Goal: Task Accomplishment & Management: Manage account settings

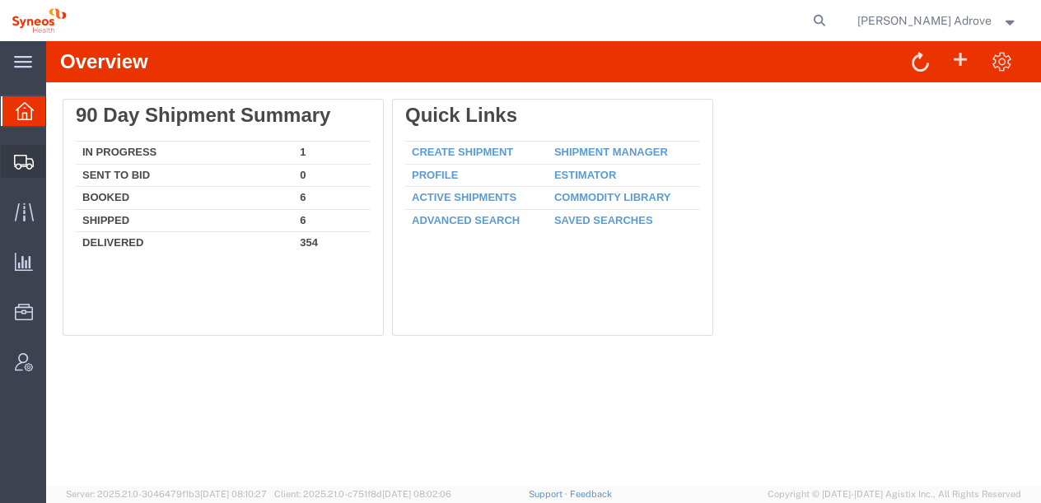
click at [0, 0] on span "Shipment Manager" at bounding box center [0, 0] width 0 height 0
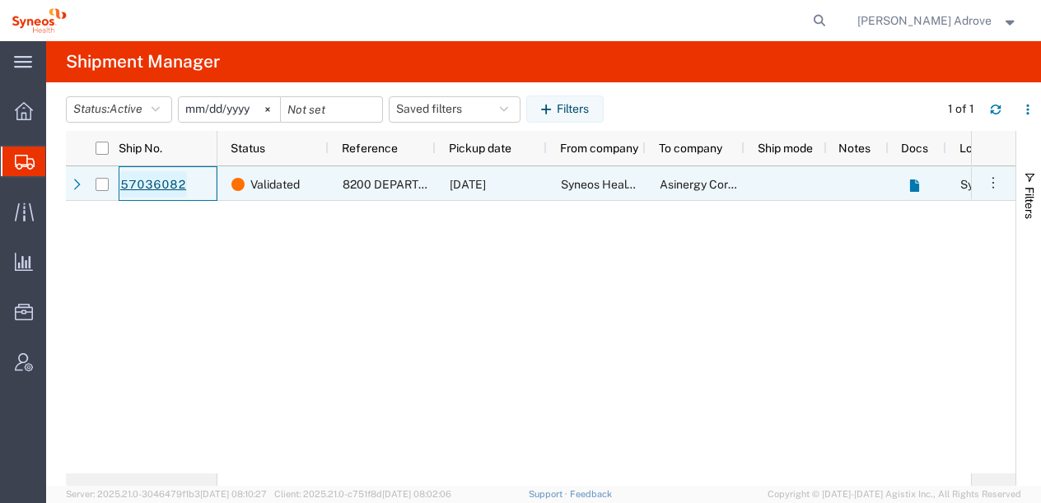
click at [132, 186] on link "57036082" at bounding box center [153, 184] width 68 height 26
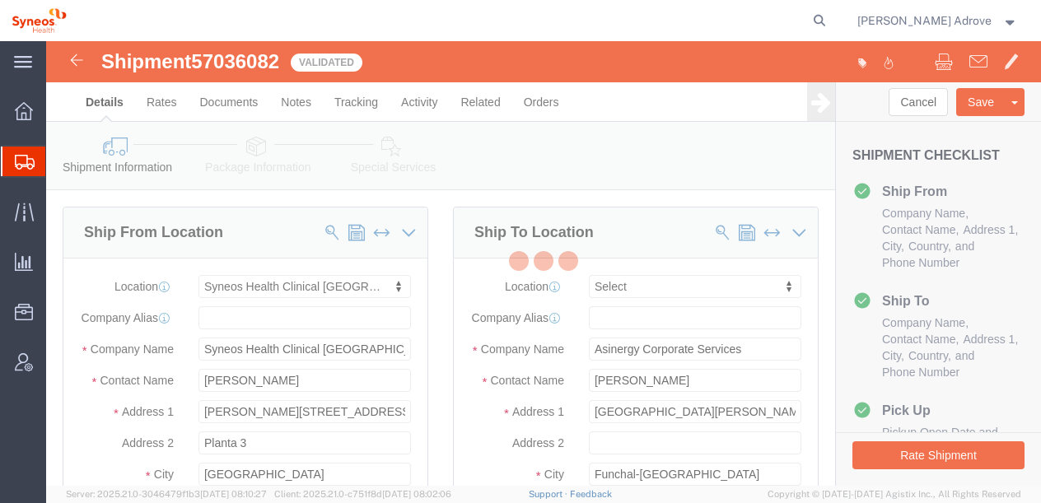
select select "48900"
select select
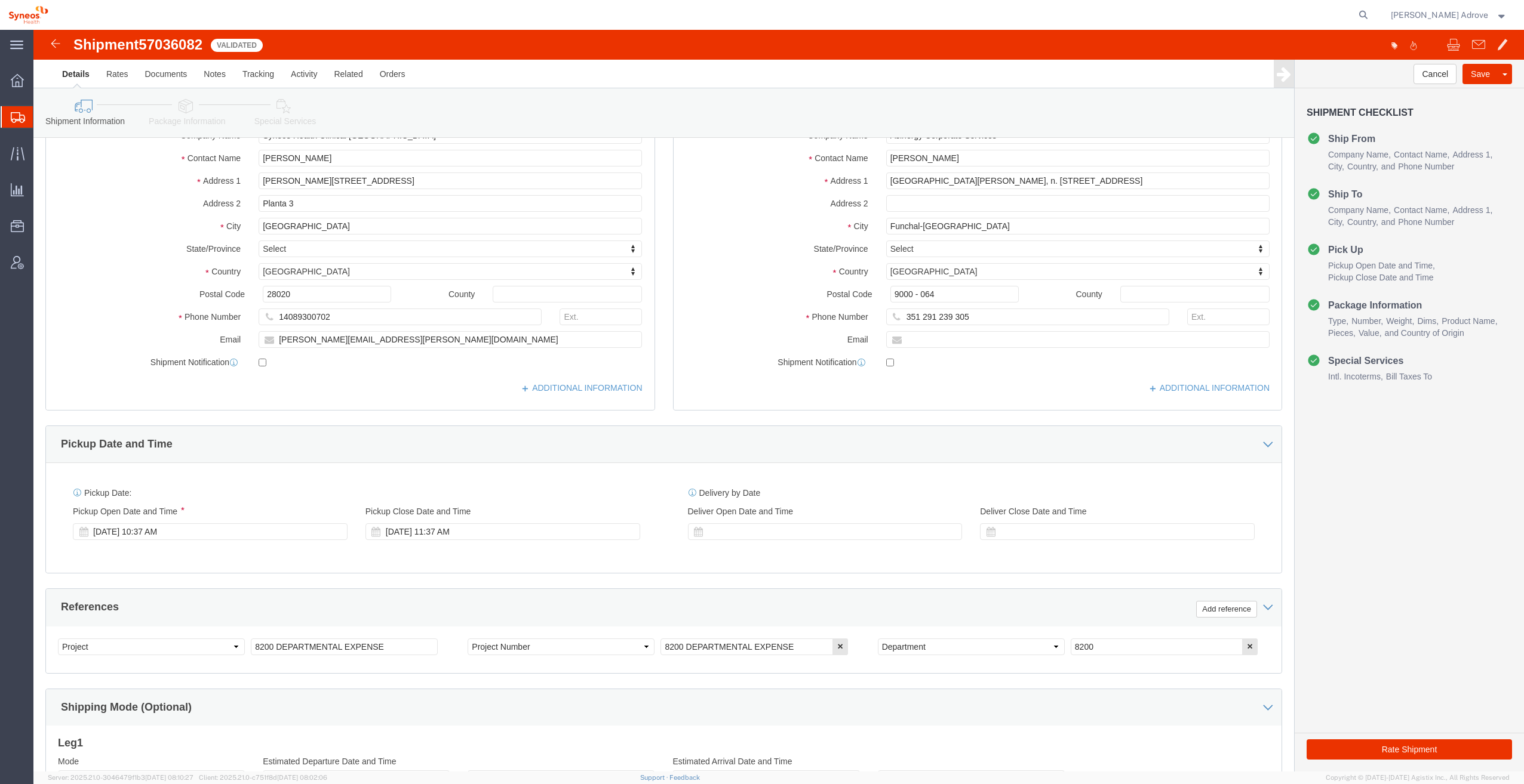
scroll to position [283, 0]
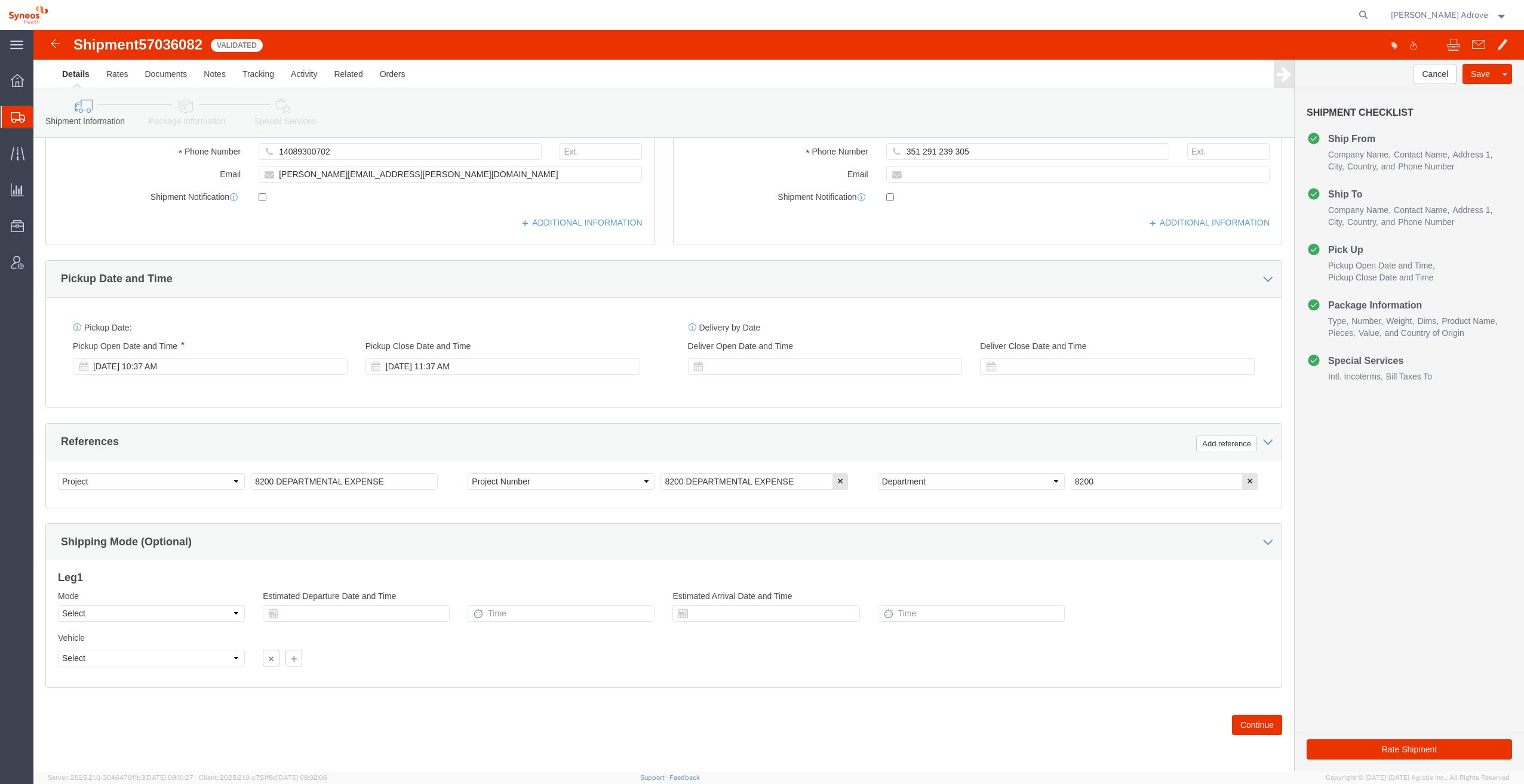
click label "Email"
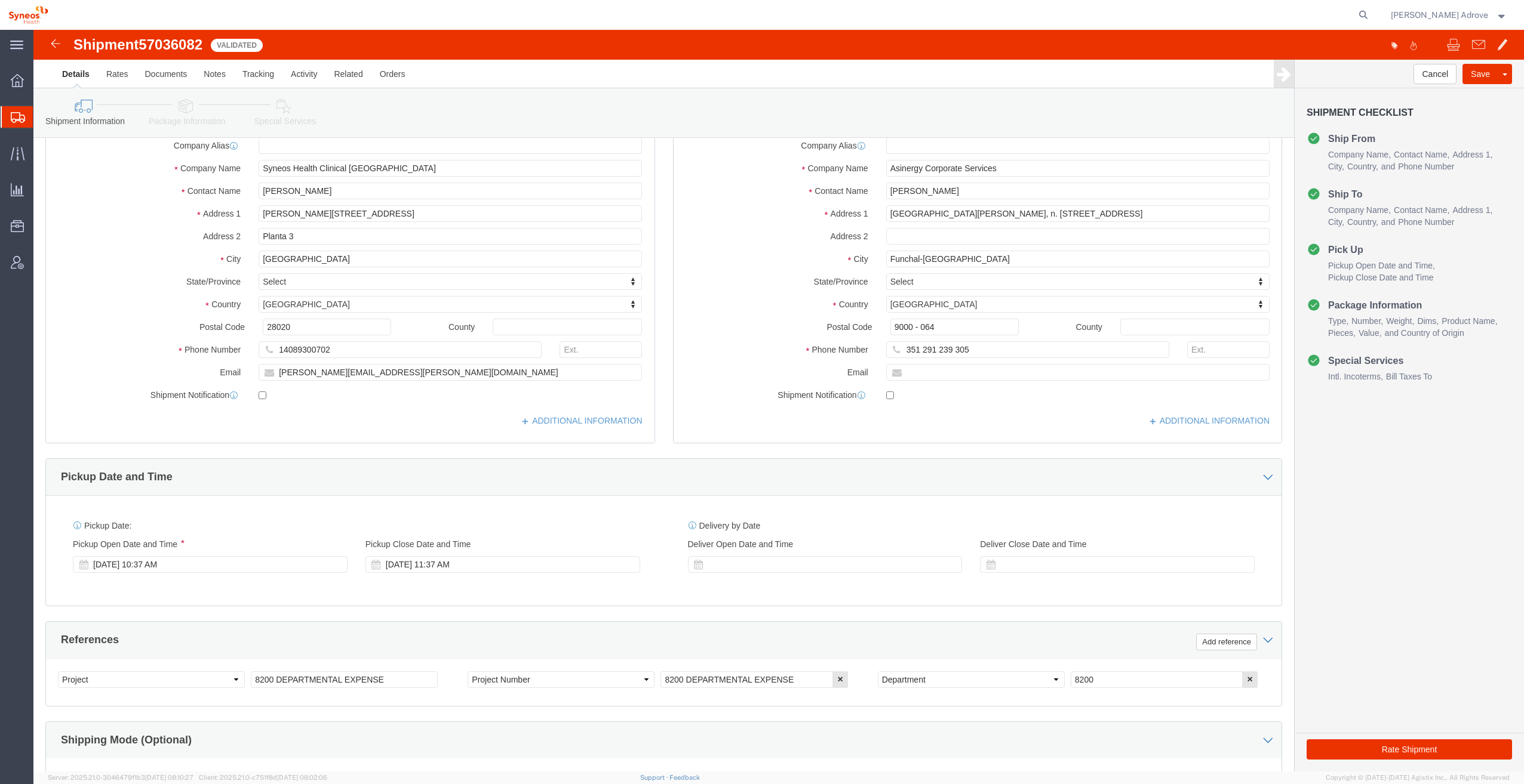
scroll to position [0, 0]
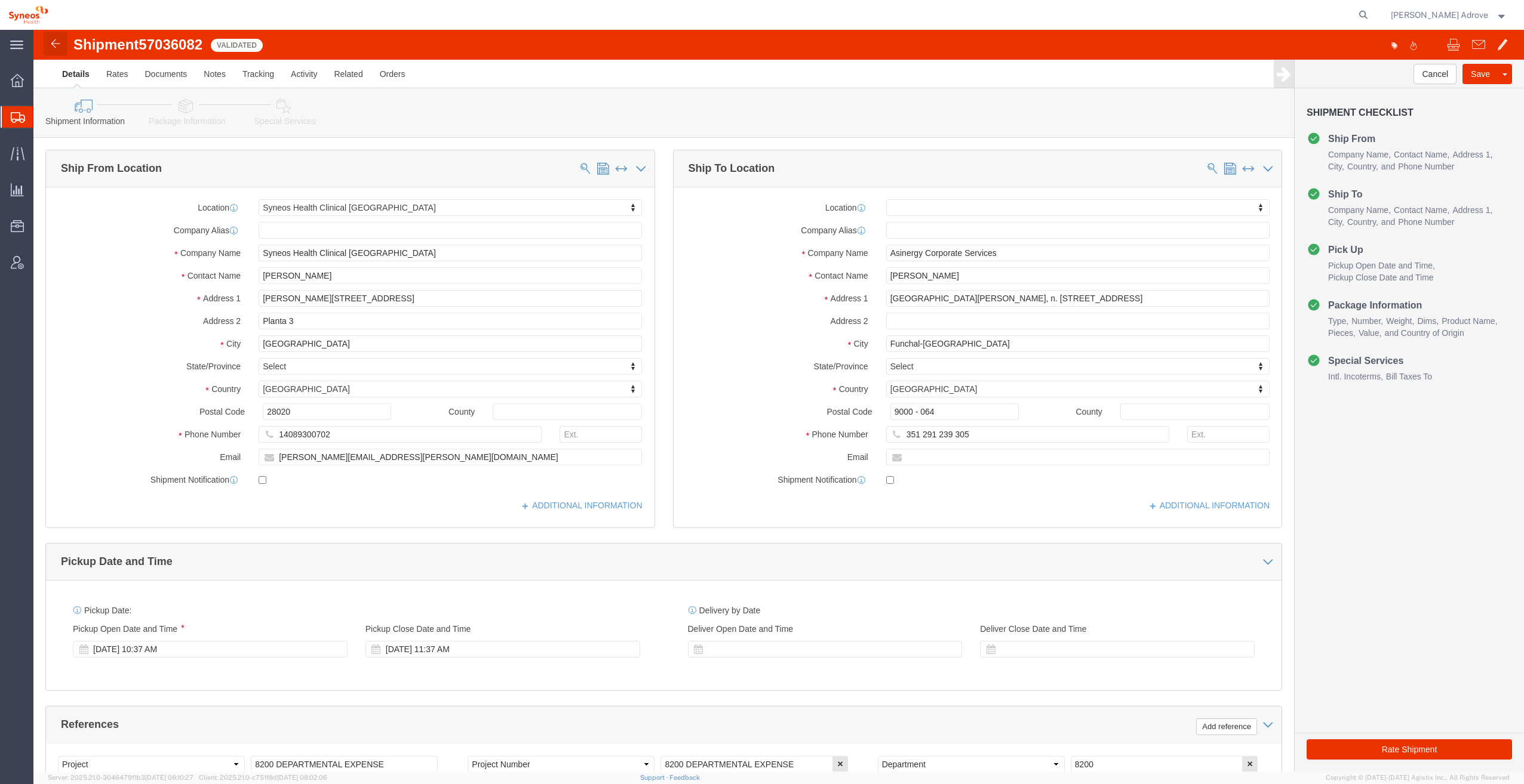
click img
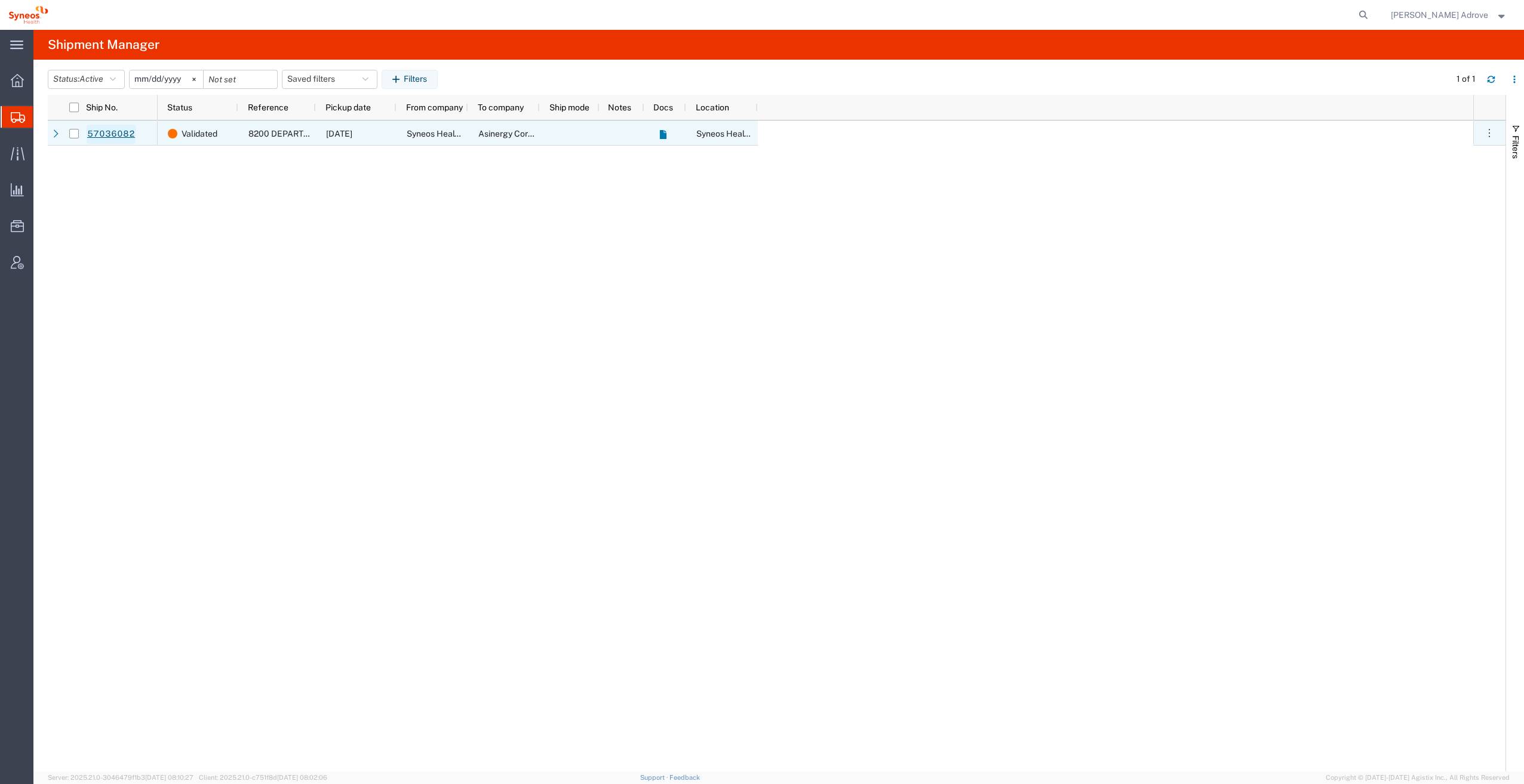
click at [97, 134] on link "57036082" at bounding box center [111, 134] width 49 height 19
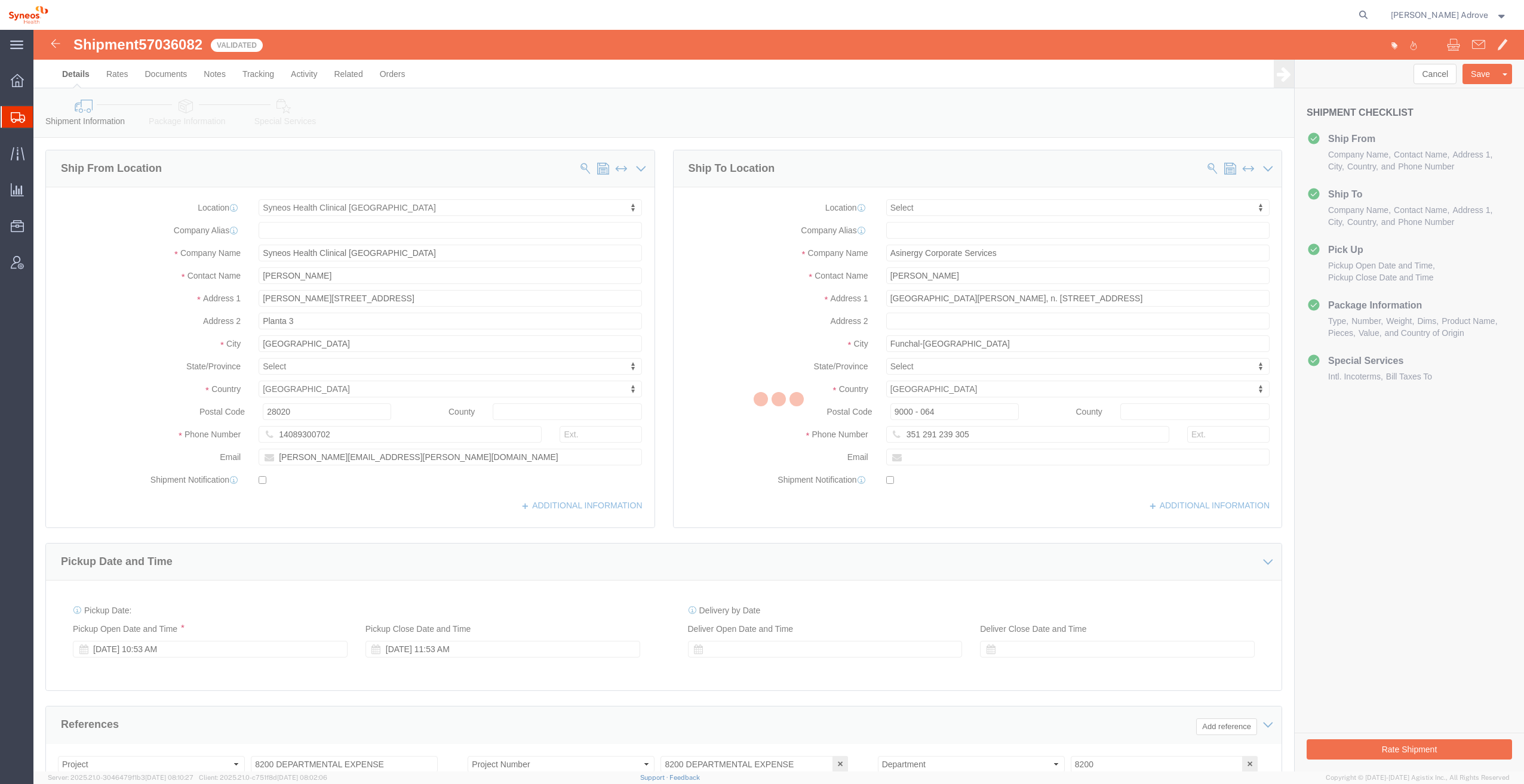
select select "48900"
select select
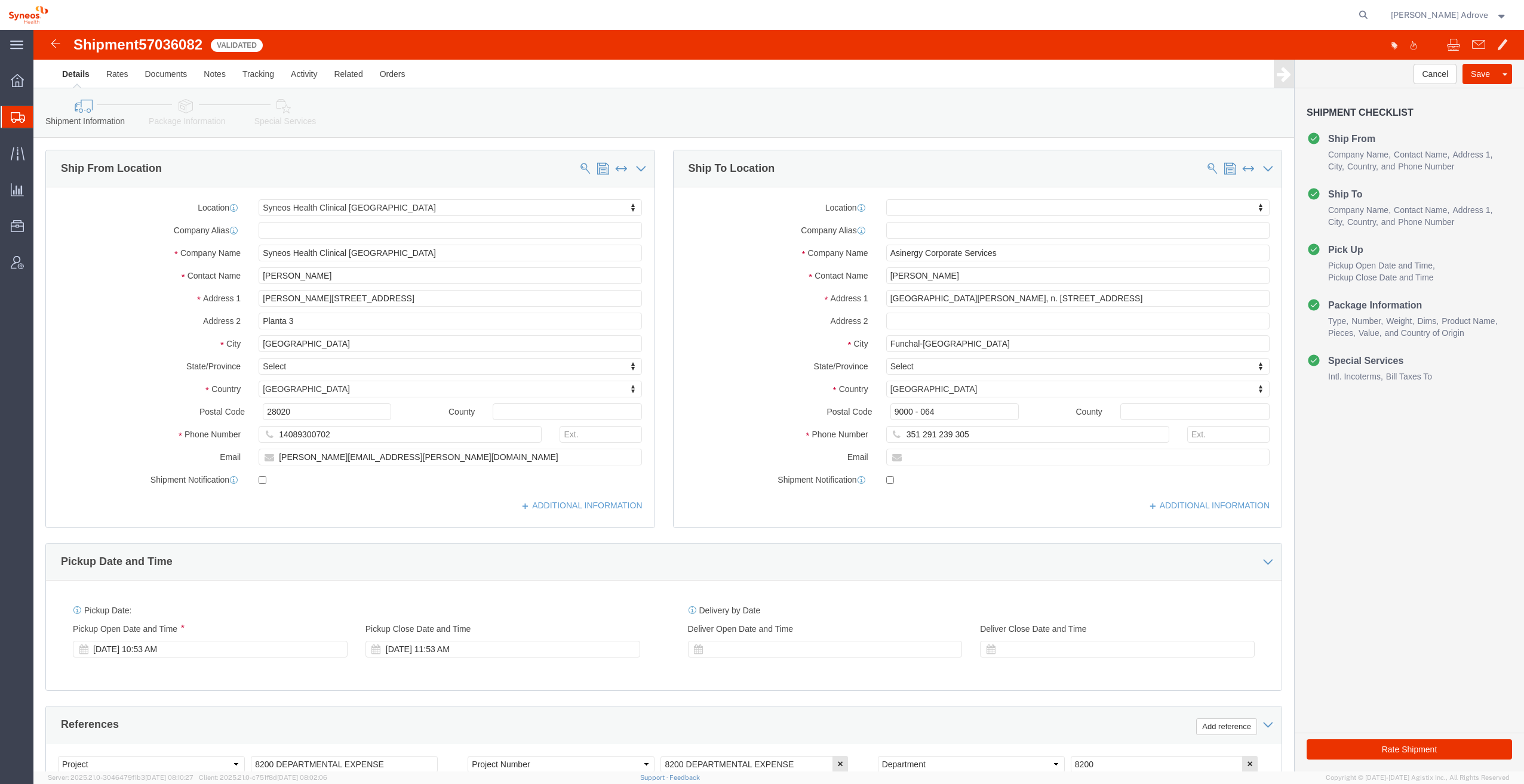
drag, startPoint x: 1120, startPoint y: 21, endPoint x: 1114, endPoint y: 26, distance: 7.8
click at [754, 21] on agx-global-search at bounding box center [1182, 14] width 382 height 30
drag, startPoint x: 595, startPoint y: 572, endPoint x: 331, endPoint y: 467, distance: 284.1
click div "Pickup Date: Pickup Start Date Pickup Start Time Pickup Open Date and Time [DAT…"
click at [20, 153] on icon at bounding box center [17, 154] width 14 height 14
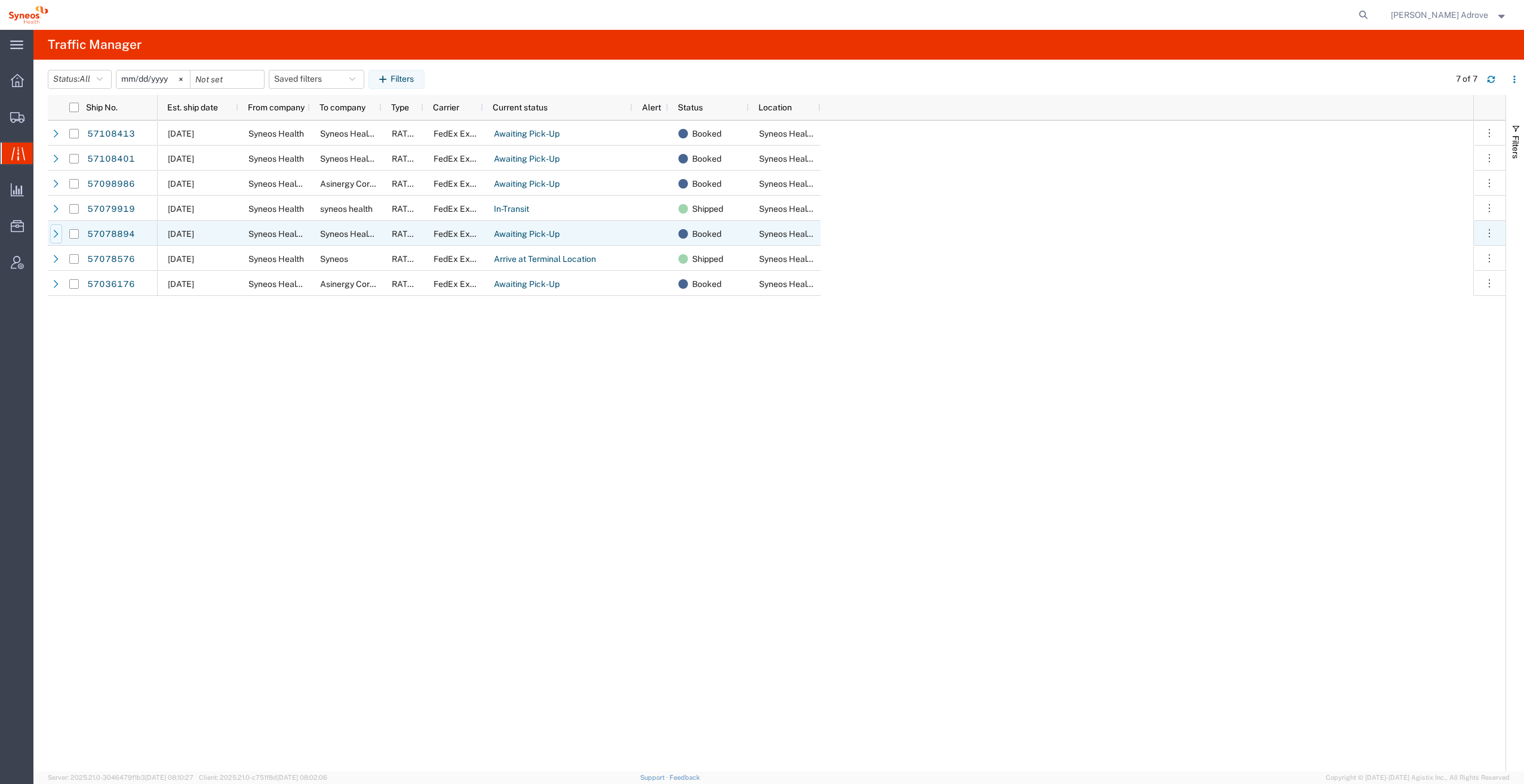
click at [57, 232] on icon at bounding box center [57, 234] width 9 height 9
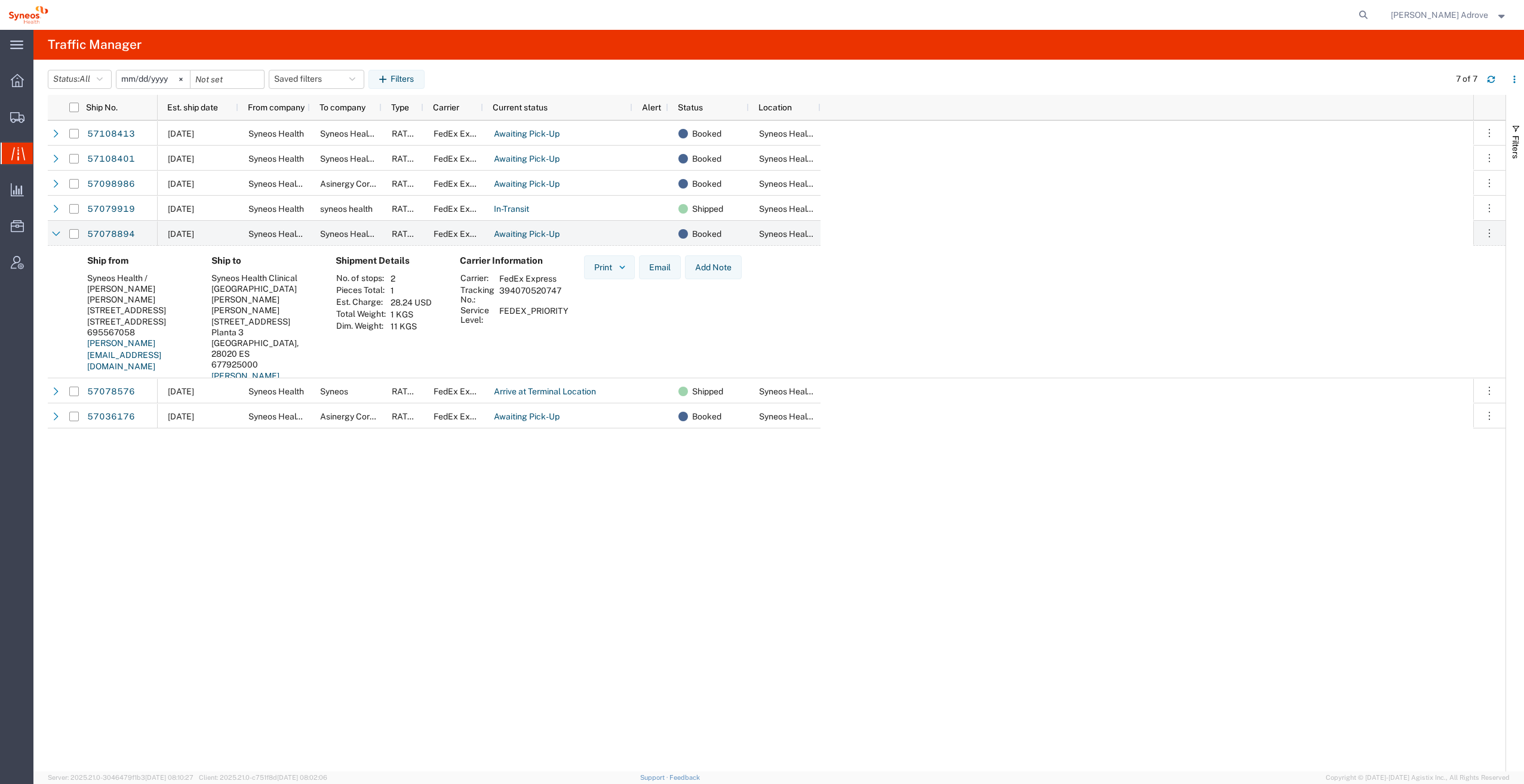
drag, startPoint x: 564, startPoint y: 290, endPoint x: 498, endPoint y: 291, distance: 66.0
click at [498, 291] on td "394070520747" at bounding box center [534, 295] width 78 height 20
copy td "394070520747"
click at [99, 232] on link "57078894" at bounding box center [111, 235] width 49 height 19
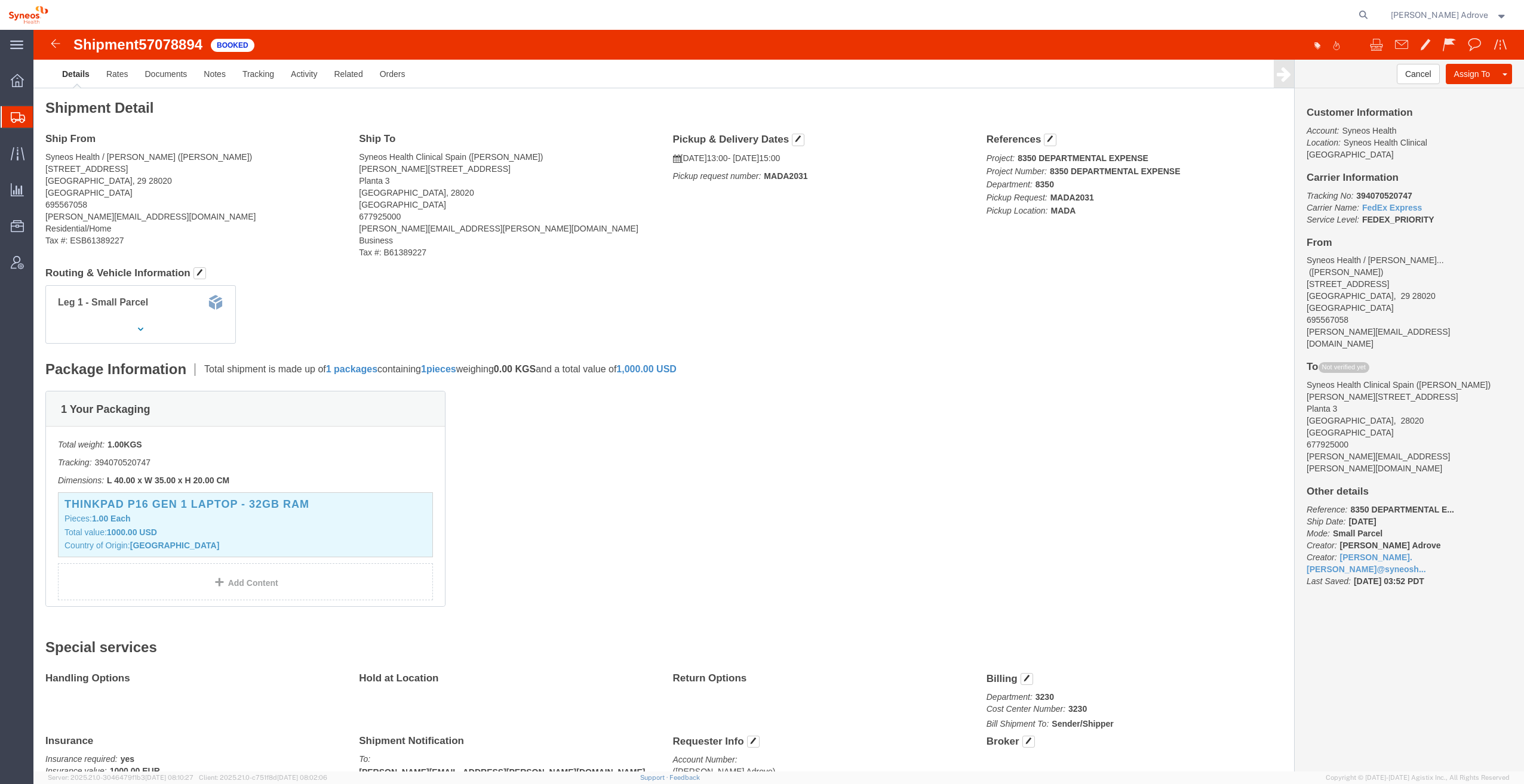
click div "1 Your Packaging Total weight: 1.00 KGS Tracking: 394070520747 Dimensions: L 40…"
click span "button"
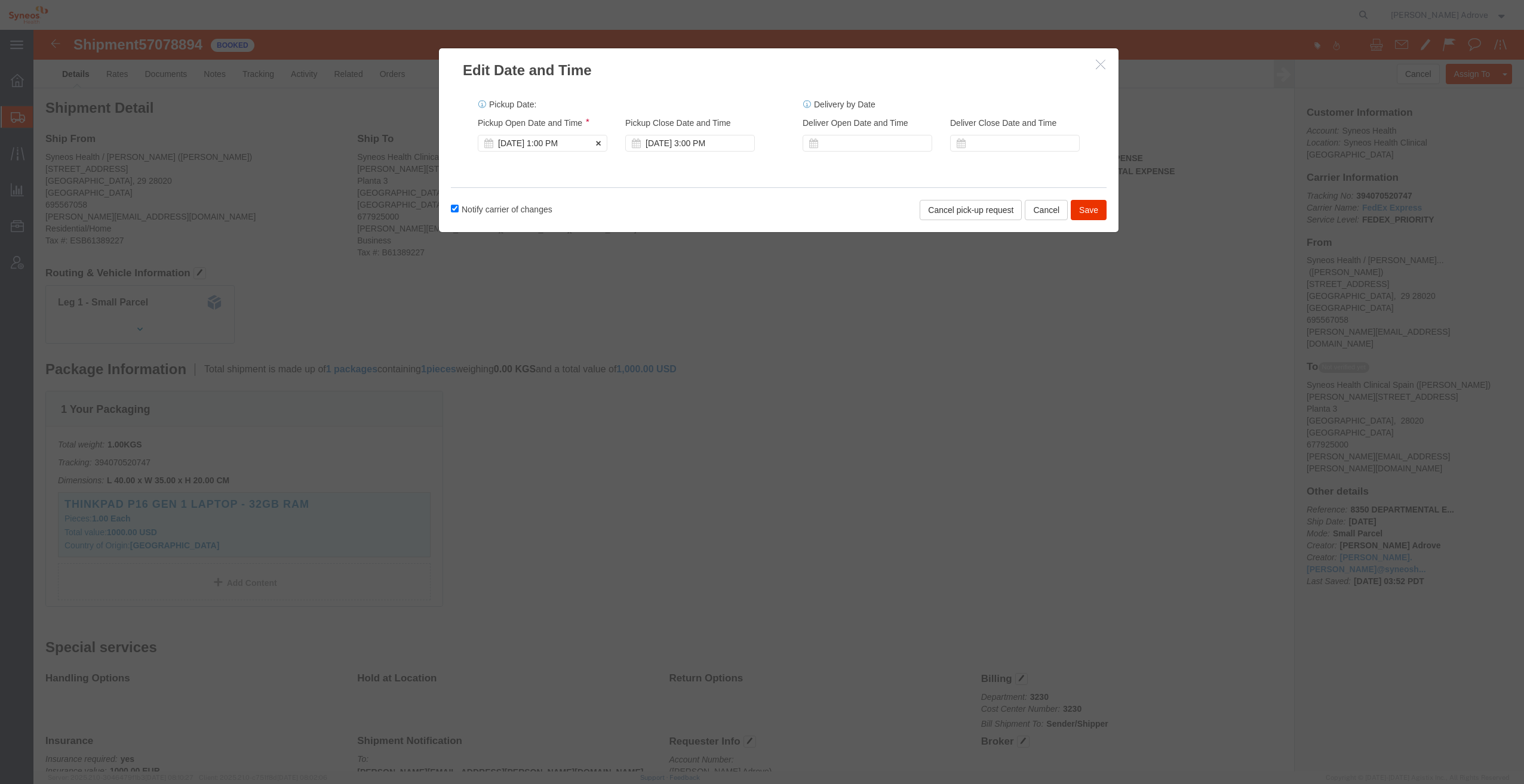
click div "[DATE] 1:00 PM"
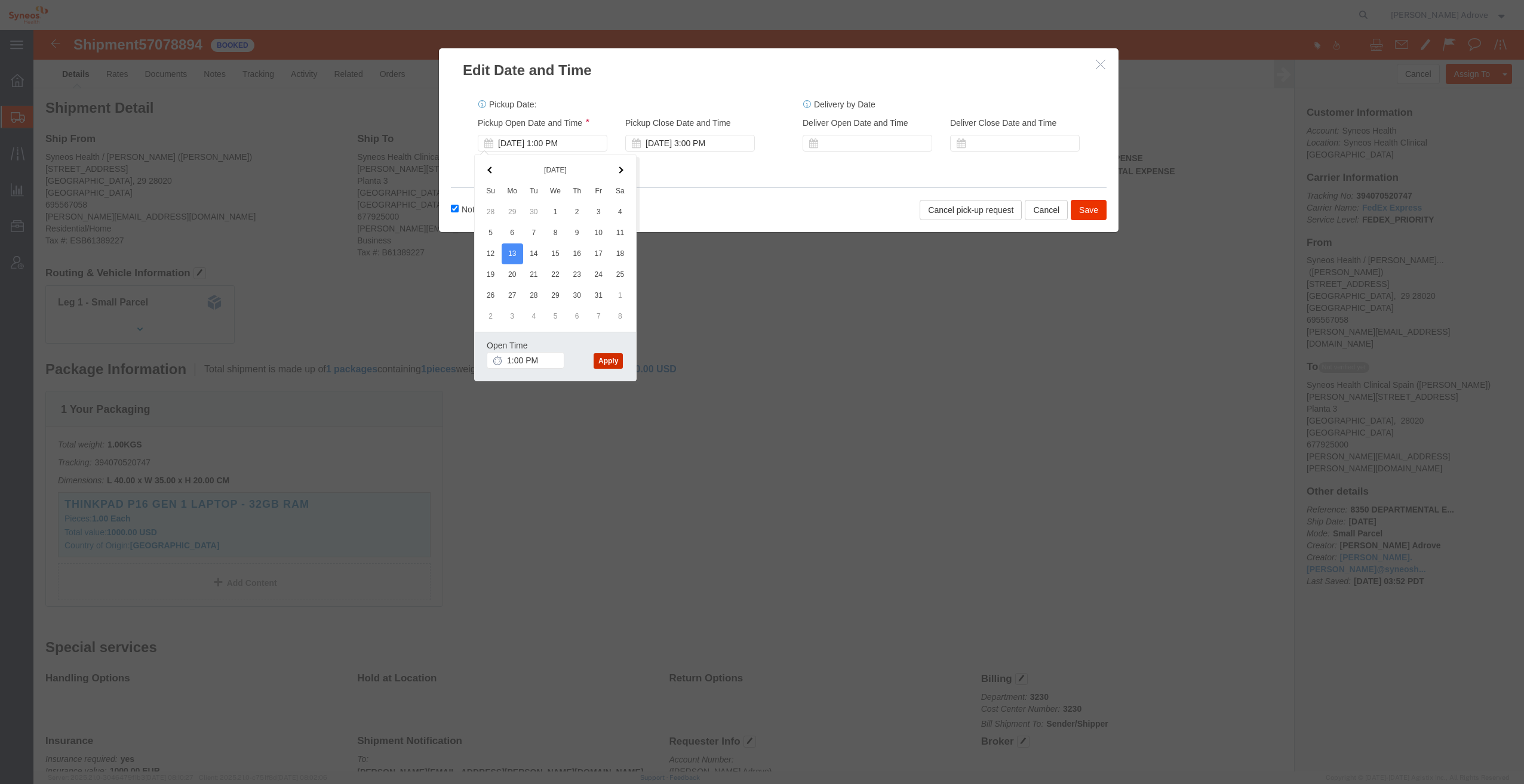
click button "Apply"
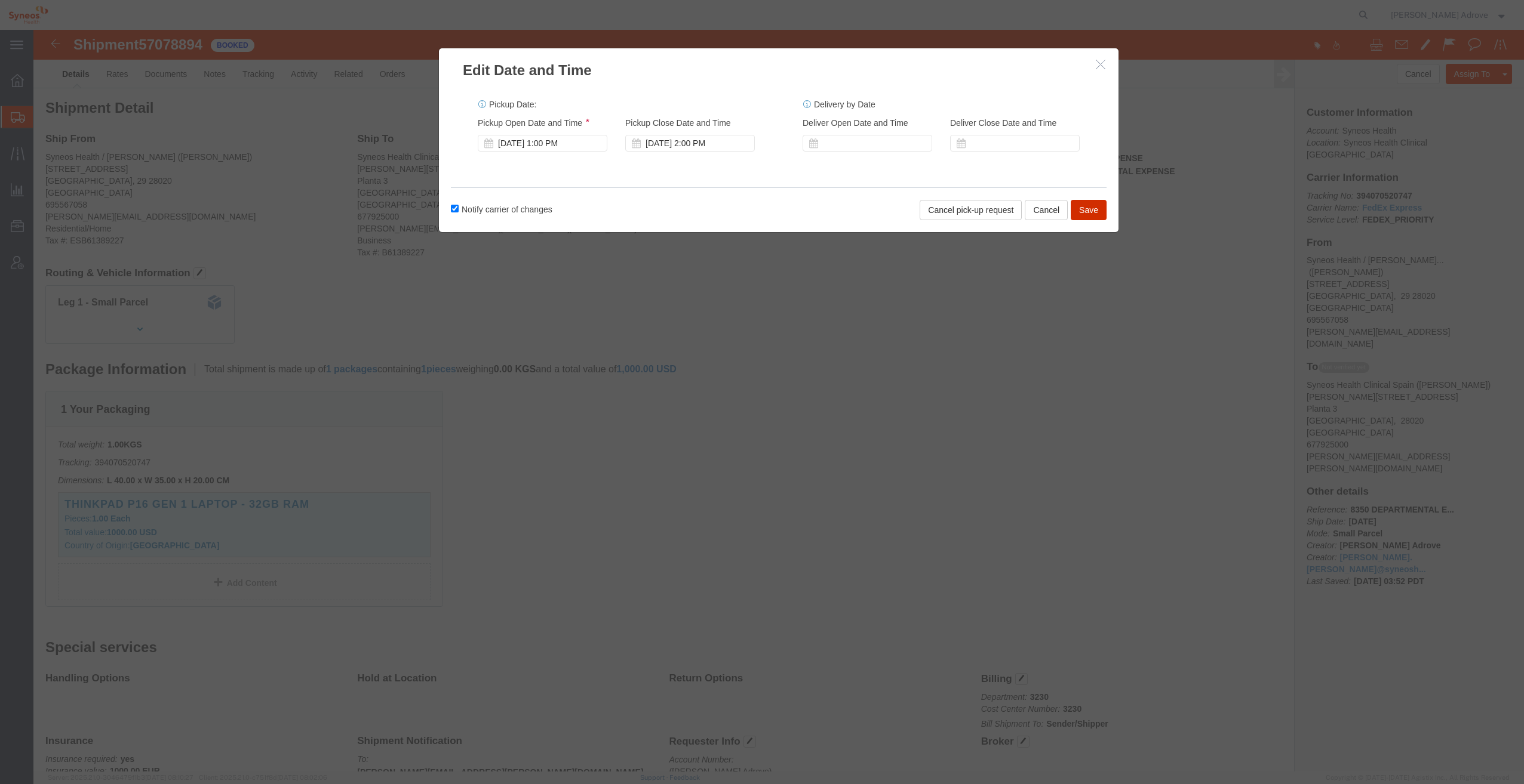
click button "Save"
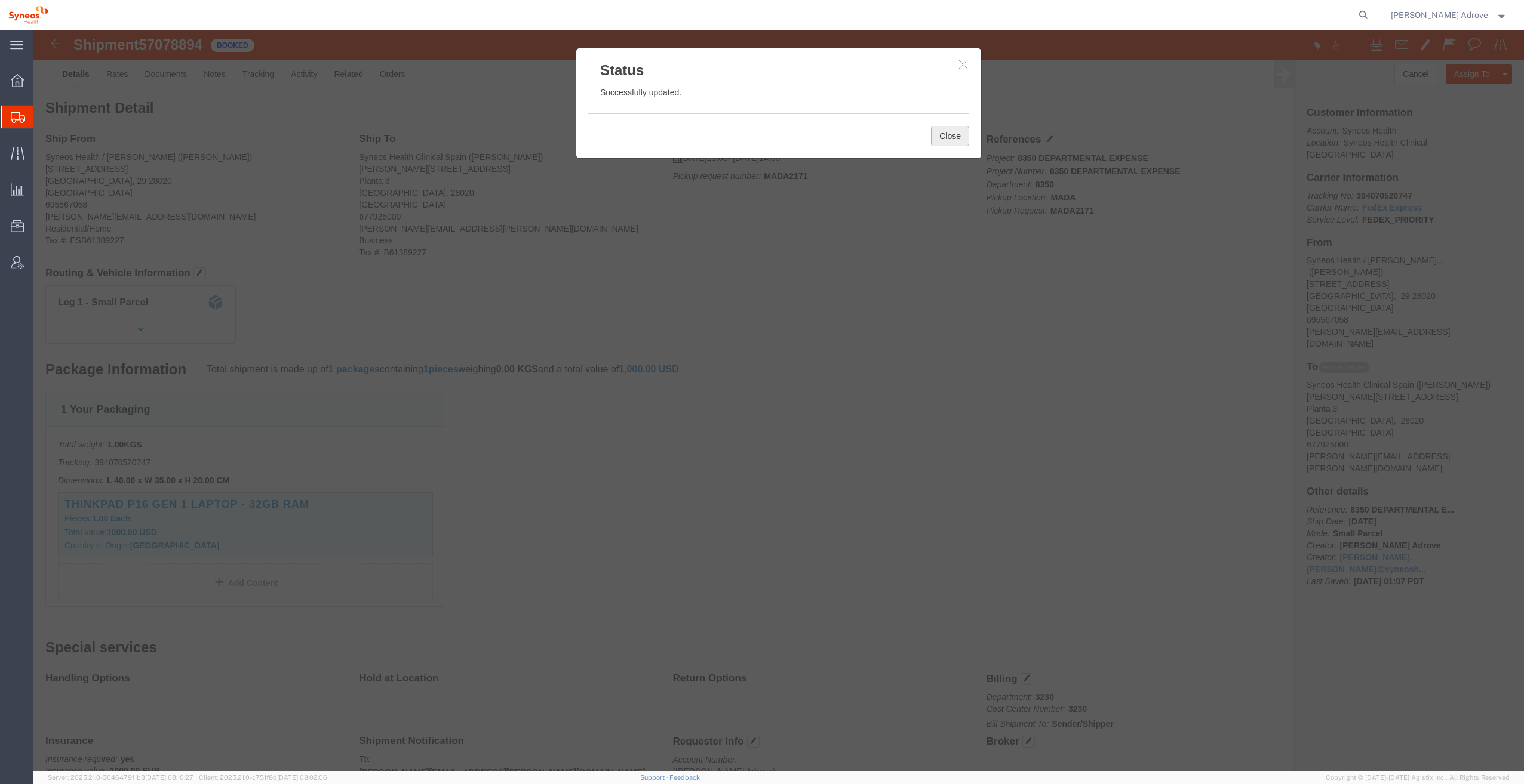
click button "Close"
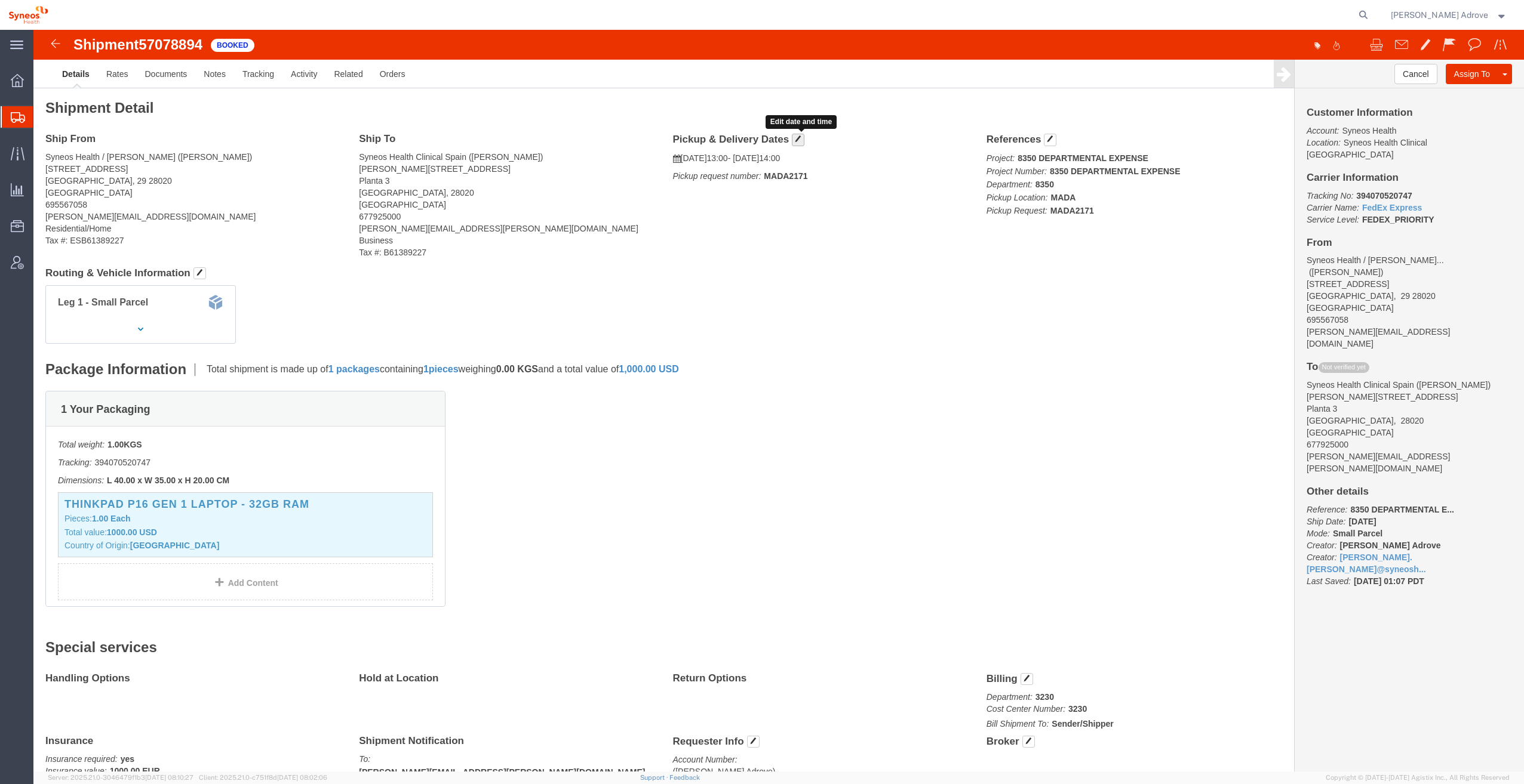
click span "button"
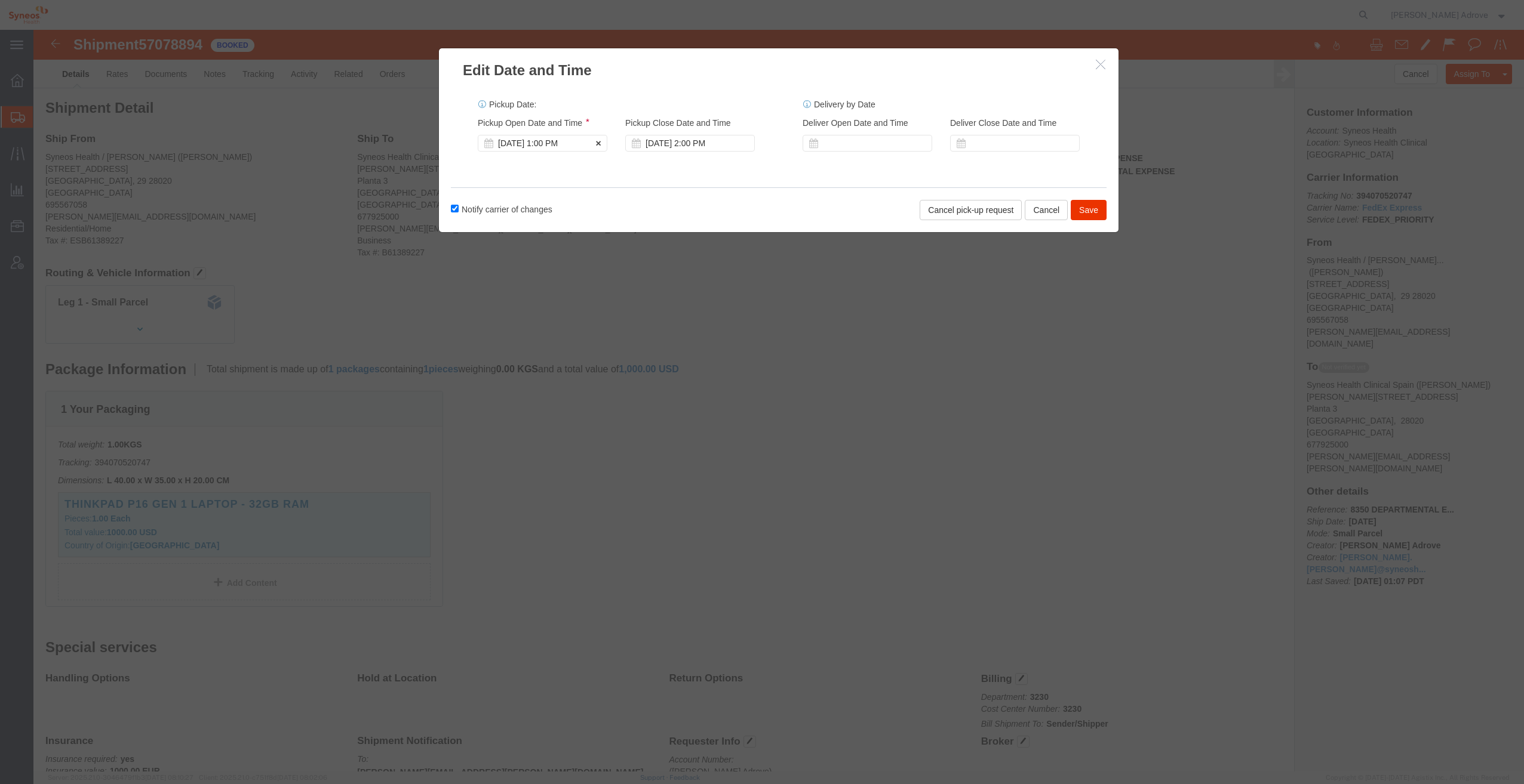
click div "[DATE] 1:00 PM"
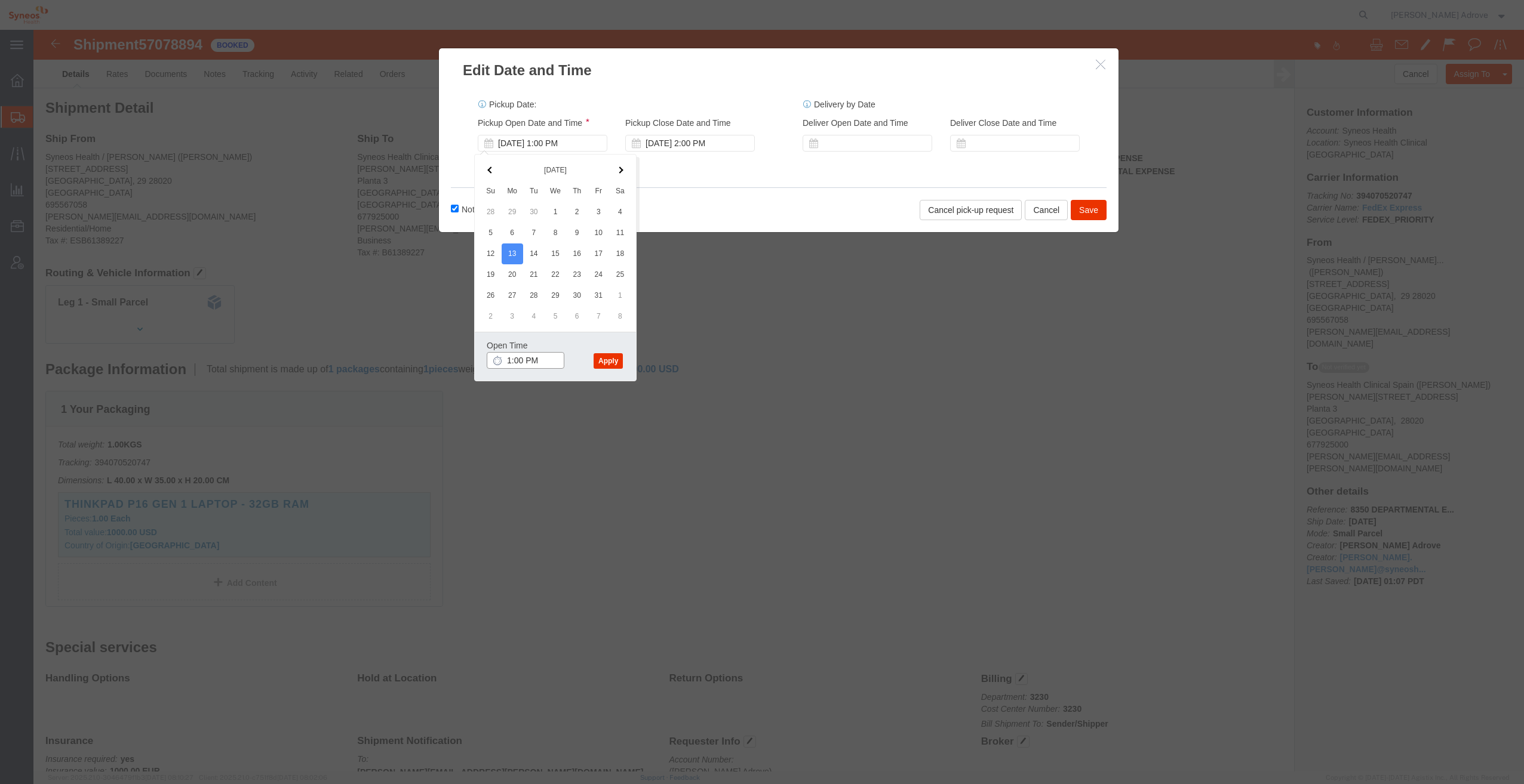
click input "1:00 PM"
type input "12:00 PM"
click button "Apply"
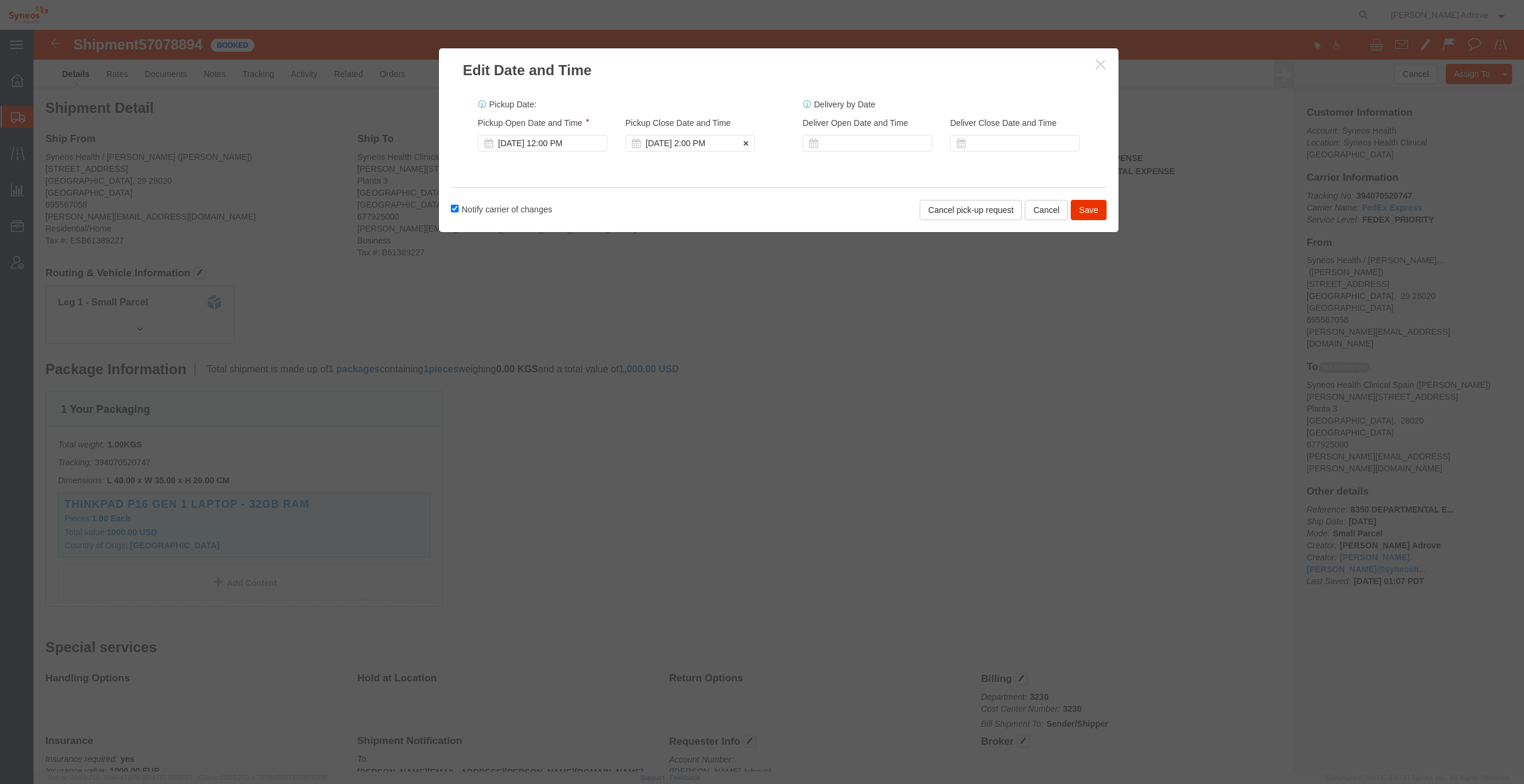
click div "[DATE] 2:00 PM"
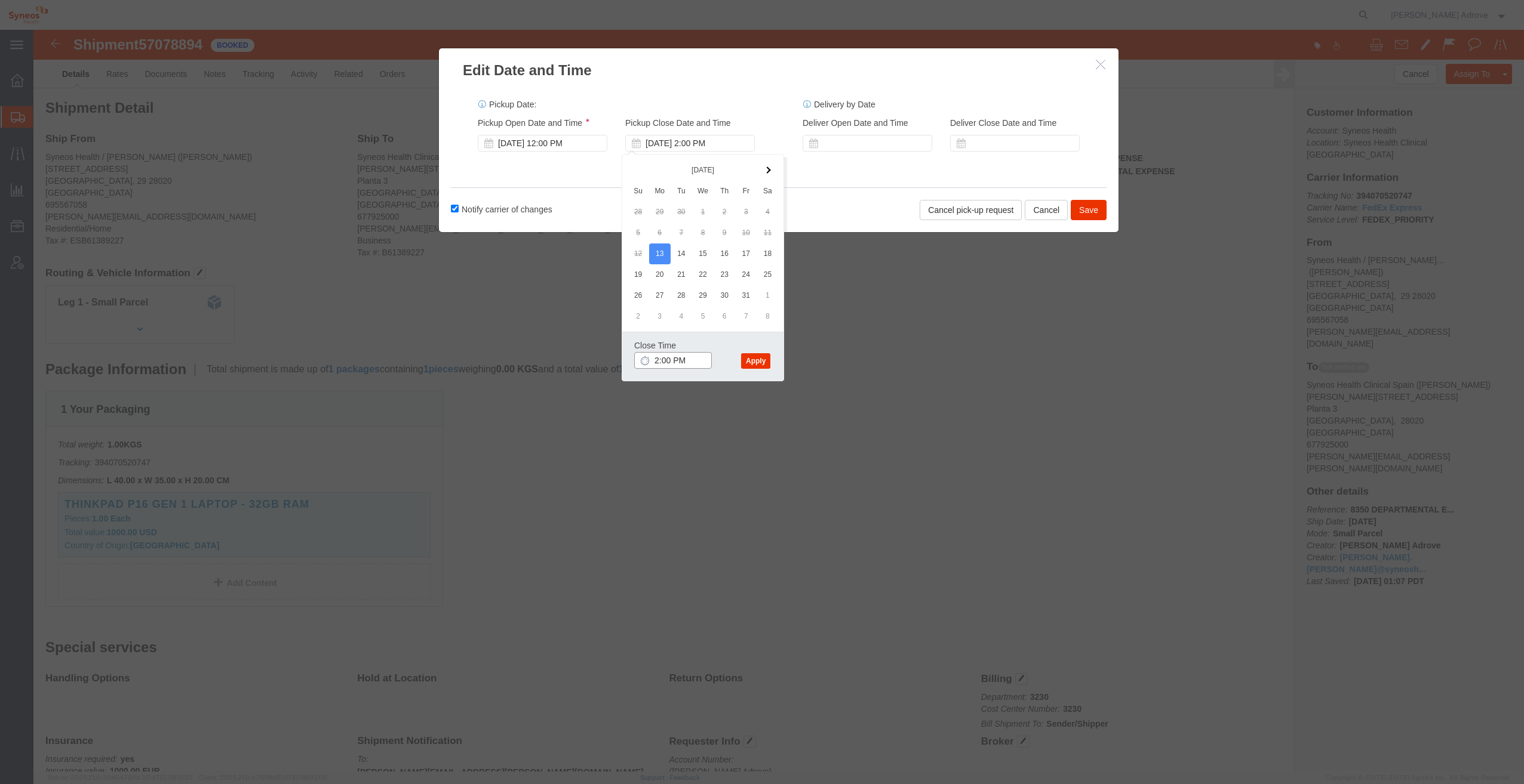
click input "2:00 PM"
type input "3:00 PM"
click button "Apply"
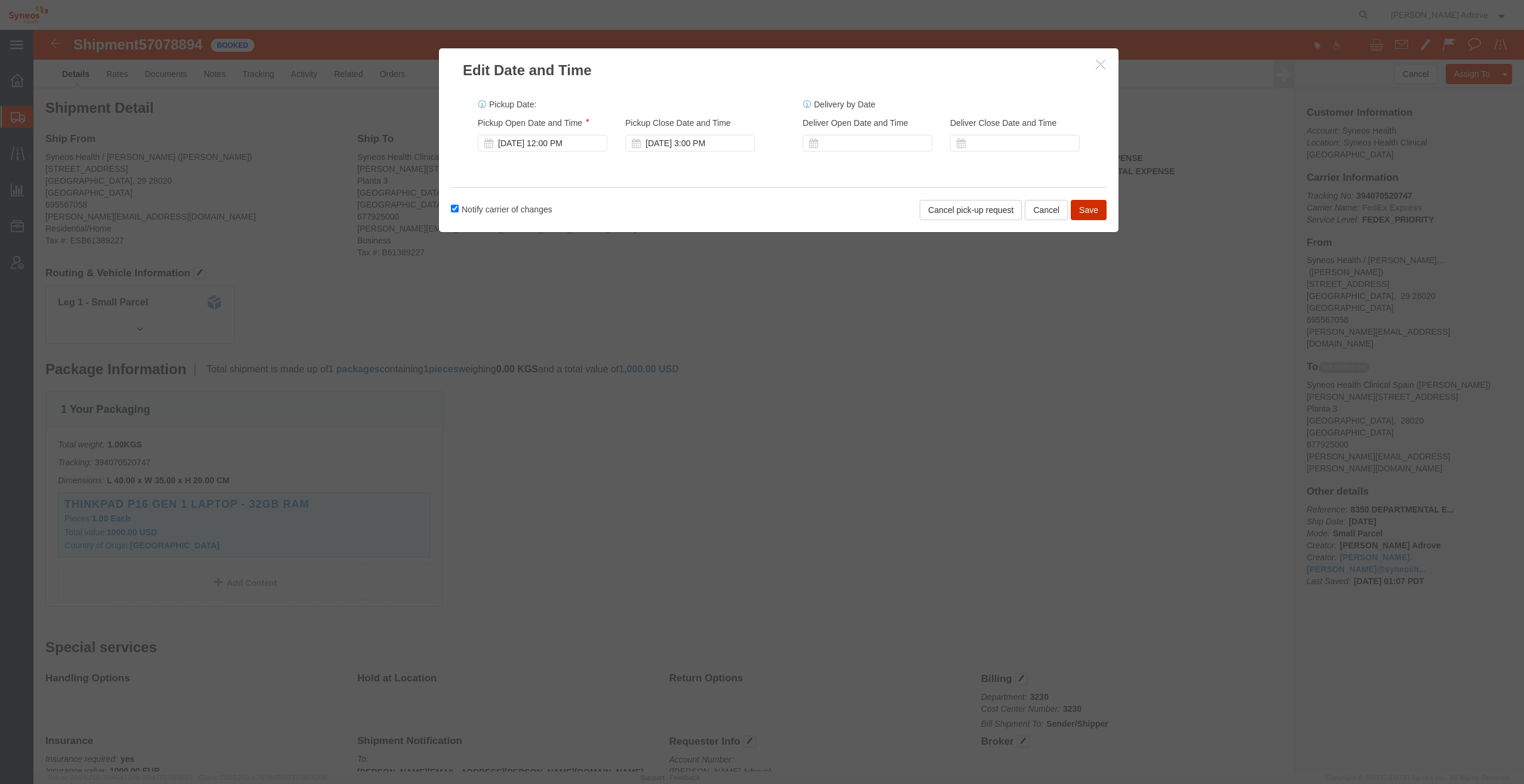
click button "Save"
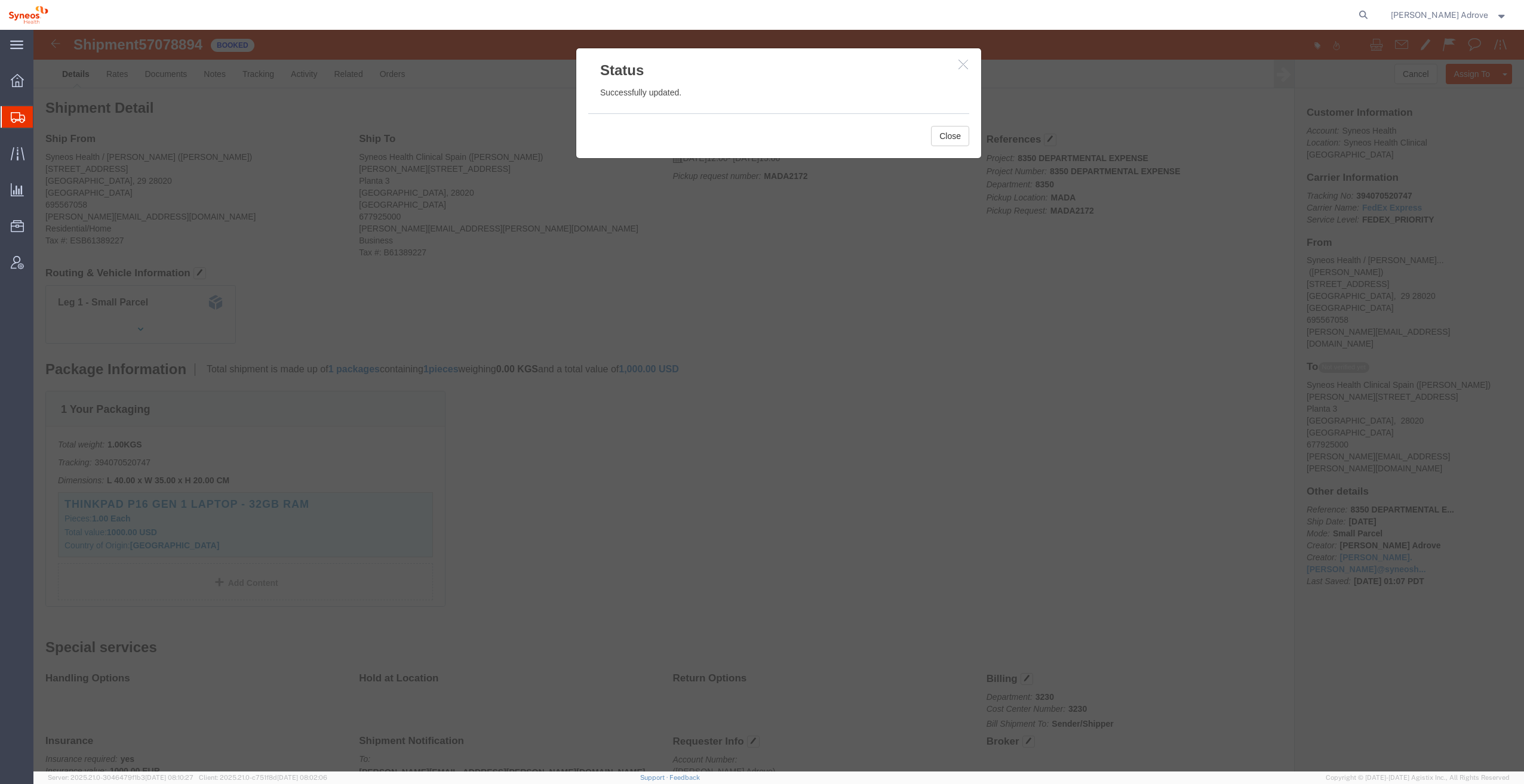
click icon "button"
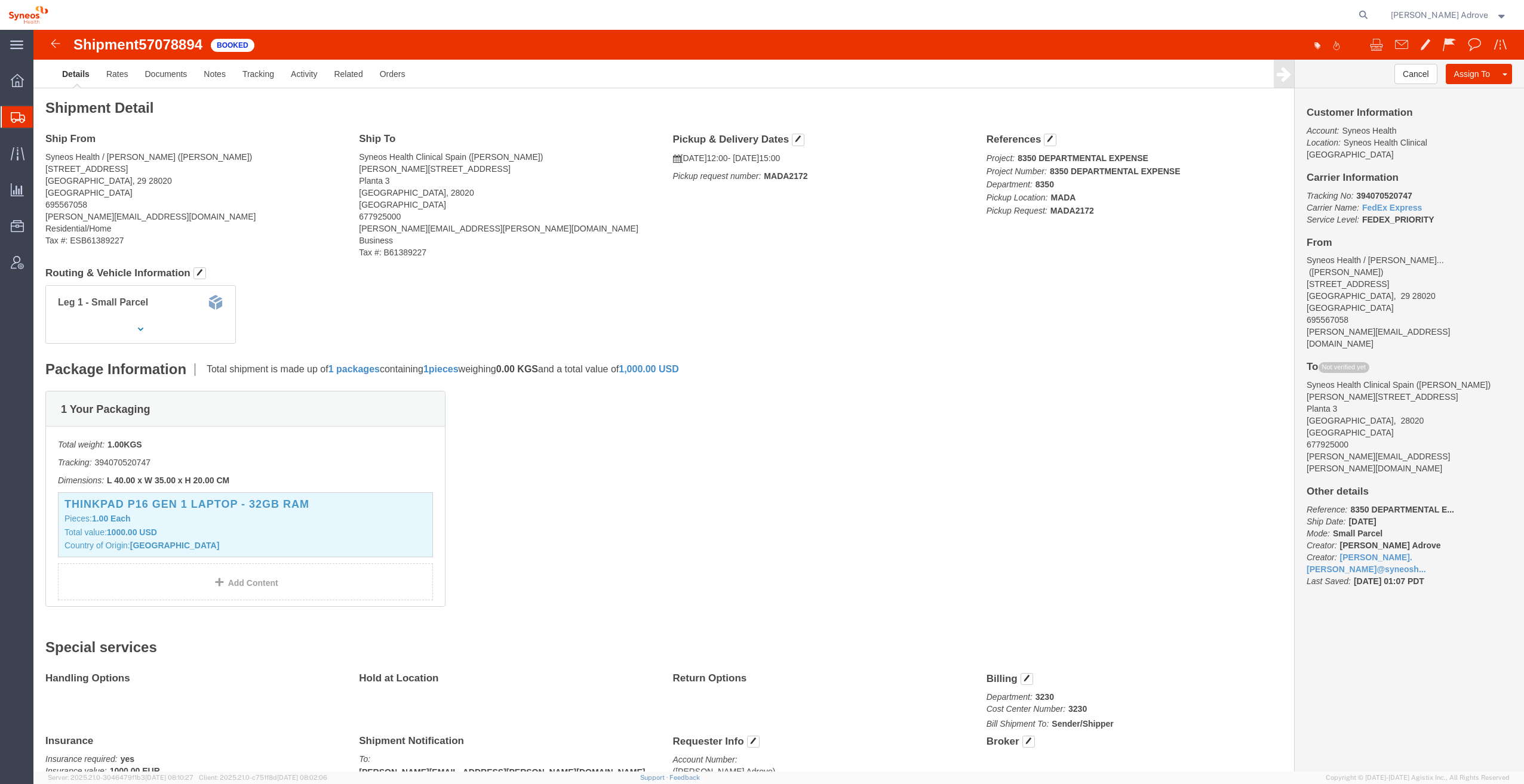
drag, startPoint x: 114, startPoint y: 88, endPoint x: 81, endPoint y: 87, distance: 33.0
click div "Shipment Detail Ship From Syneos Health / [PERSON_NAME] ([PERSON_NAME]) [STREET…"
click at [12, 158] on icon at bounding box center [17, 154] width 14 height 14
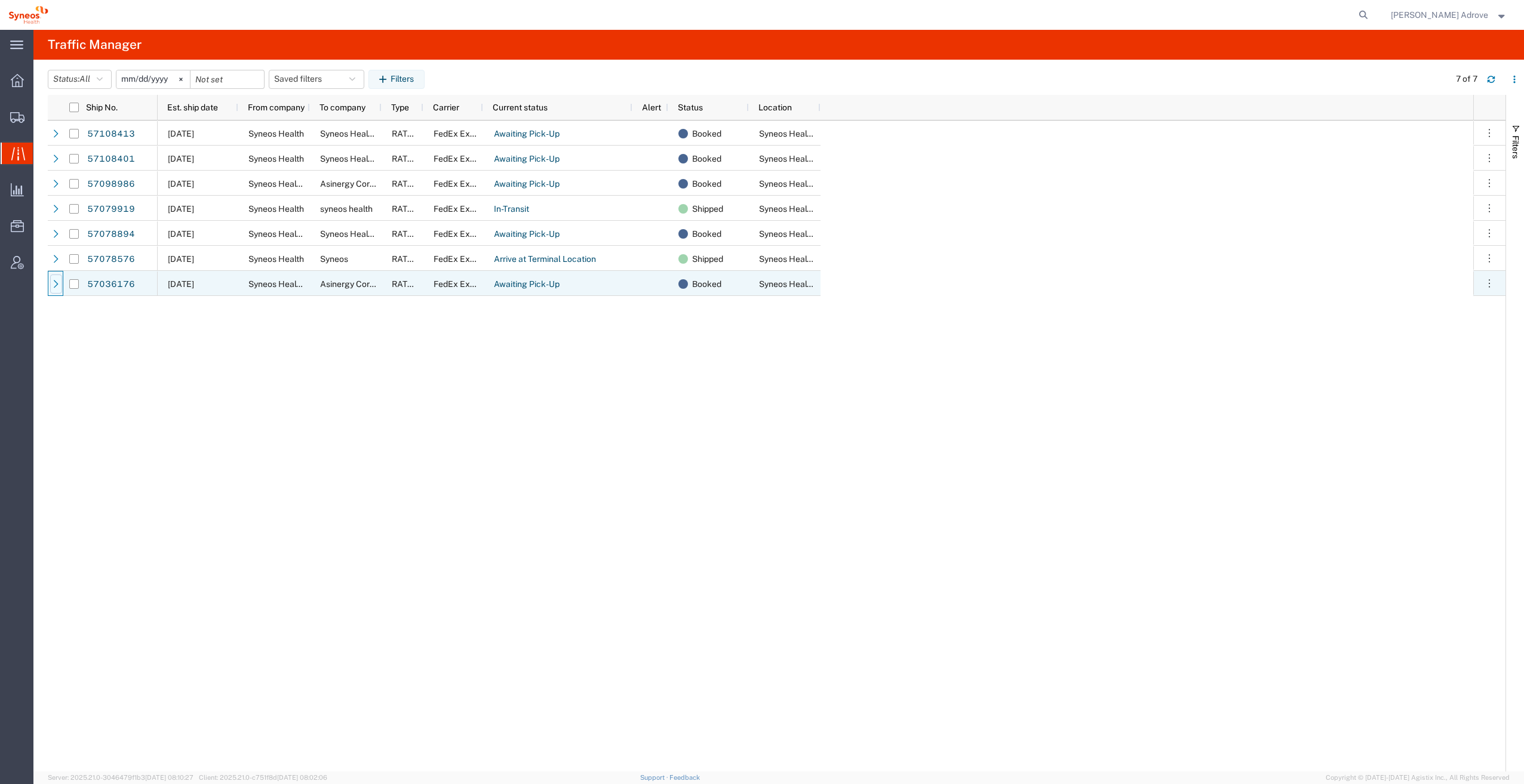
click at [51, 285] on div at bounding box center [56, 284] width 12 height 19
